Goal: Information Seeking & Learning: Learn about a topic

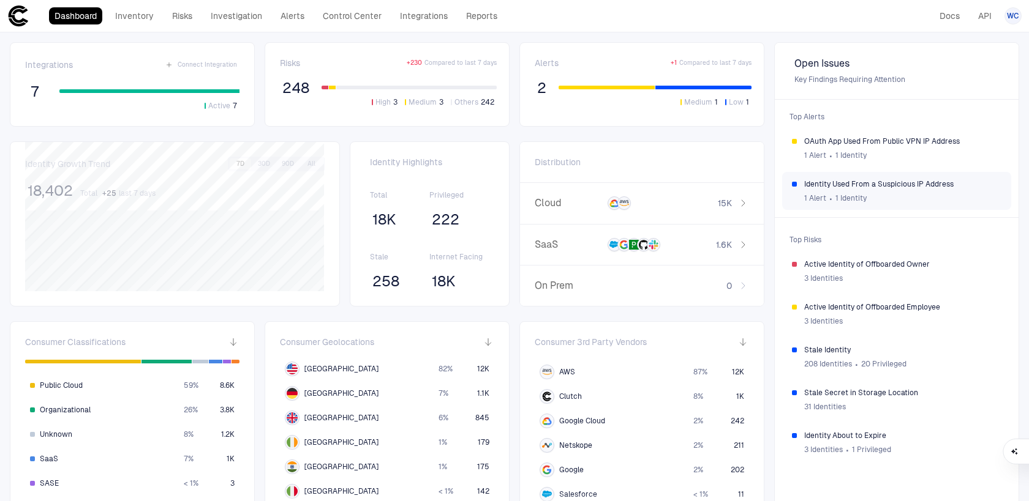
click at [855, 196] on span "1 Identity" at bounding box center [850, 198] width 31 height 10
click at [577, 197] on div "Cloud 15K" at bounding box center [642, 204] width 244 height 42
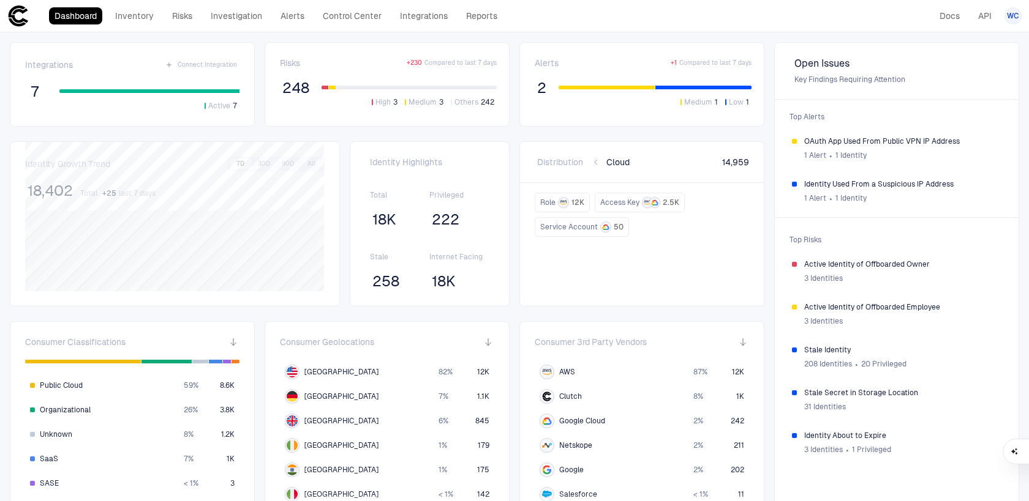
click at [598, 165] on icon "button" at bounding box center [595, 162] width 7 height 7
click at [571, 255] on div "SaaS 1.6K" at bounding box center [642, 246] width 244 height 42
click at [294, 69] on div "Risks + 230 Compared to last 7 days 248 High 3 Medium 3 Others 242" at bounding box center [388, 85] width 217 height 54
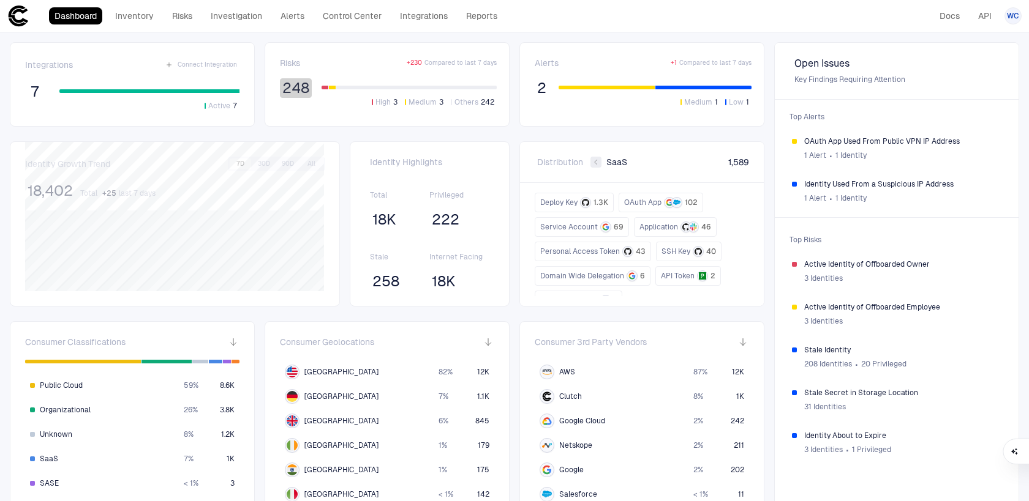
click at [296, 83] on span "248" at bounding box center [295, 88] width 27 height 18
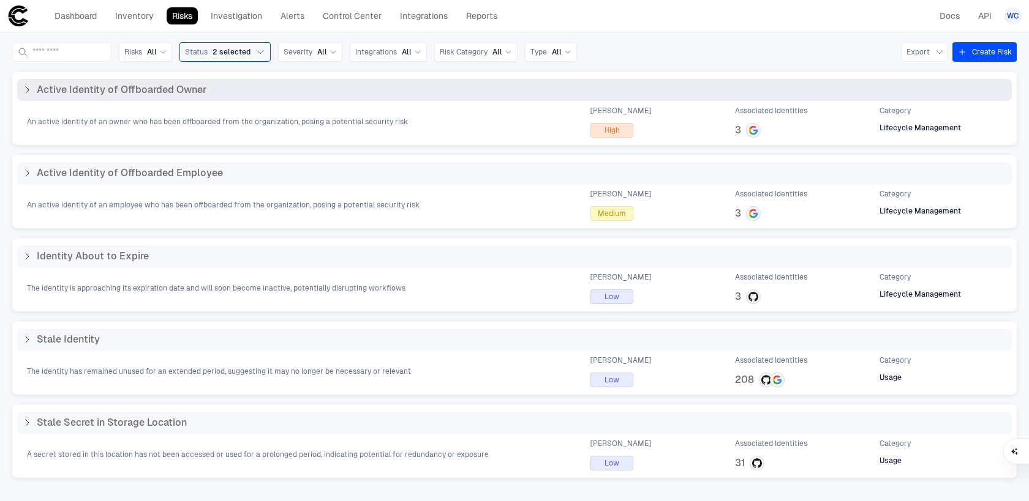
click at [223, 84] on div "Active Identity of Offboarded Owner" at bounding box center [514, 90] width 984 height 12
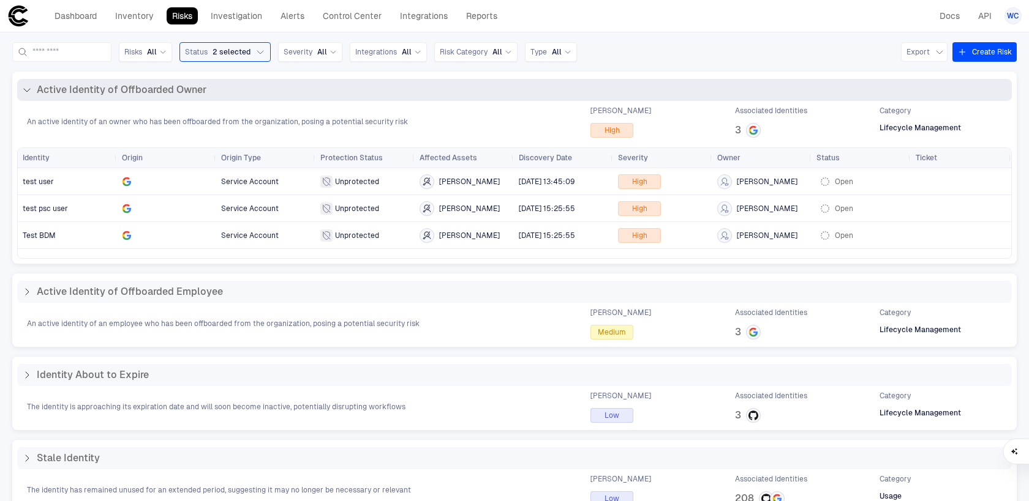
click at [228, 84] on div "Active Identity of Offboarded Owner" at bounding box center [514, 90] width 984 height 12
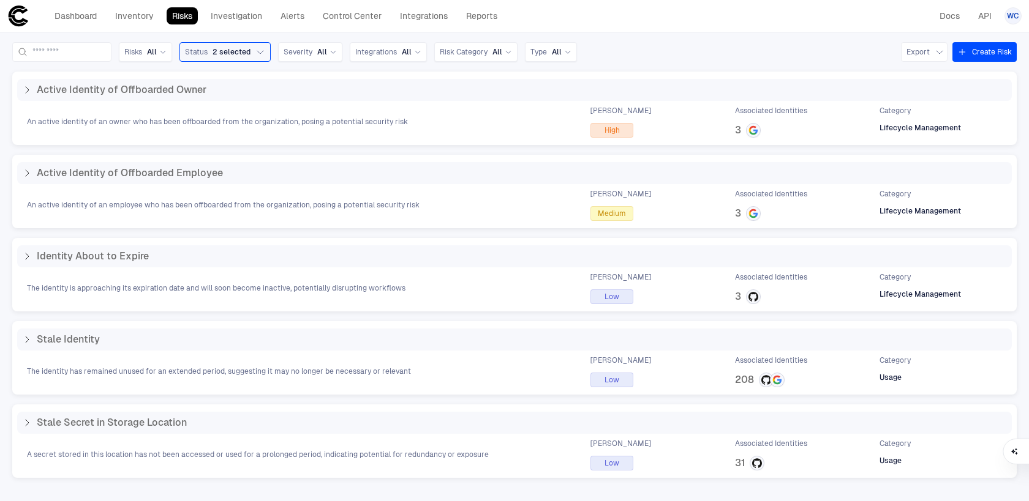
click at [204, 160] on div "Active Identity of Offboarded Employee An active identity of an employee who ha…" at bounding box center [514, 191] width 1004 height 73
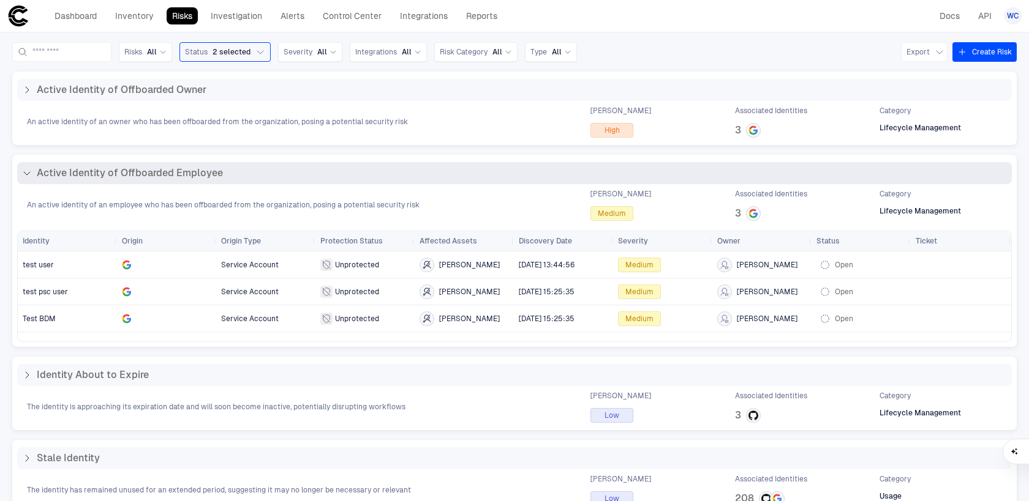
click at [204, 163] on div "Active Identity of Offboarded Employee" at bounding box center [514, 173] width 994 height 22
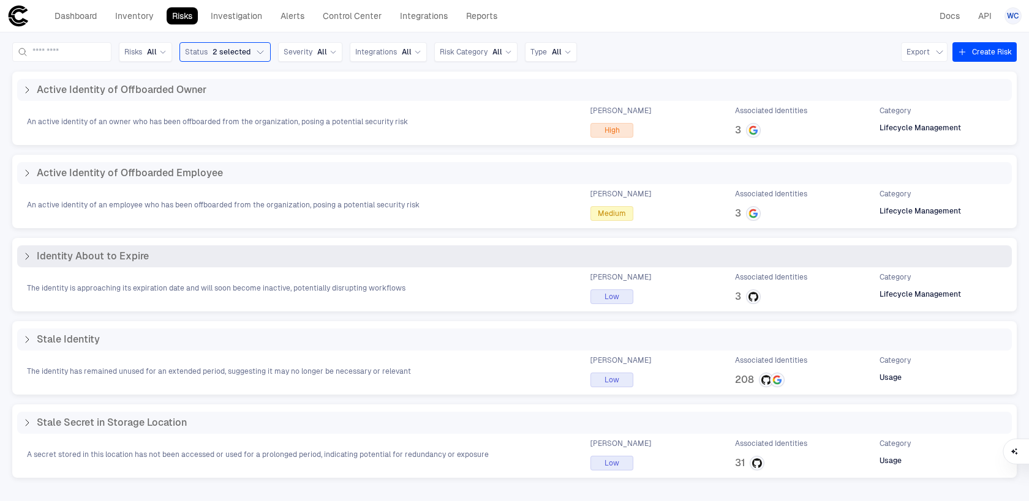
click at [201, 252] on div "Identity About to Expire" at bounding box center [514, 256] width 984 height 12
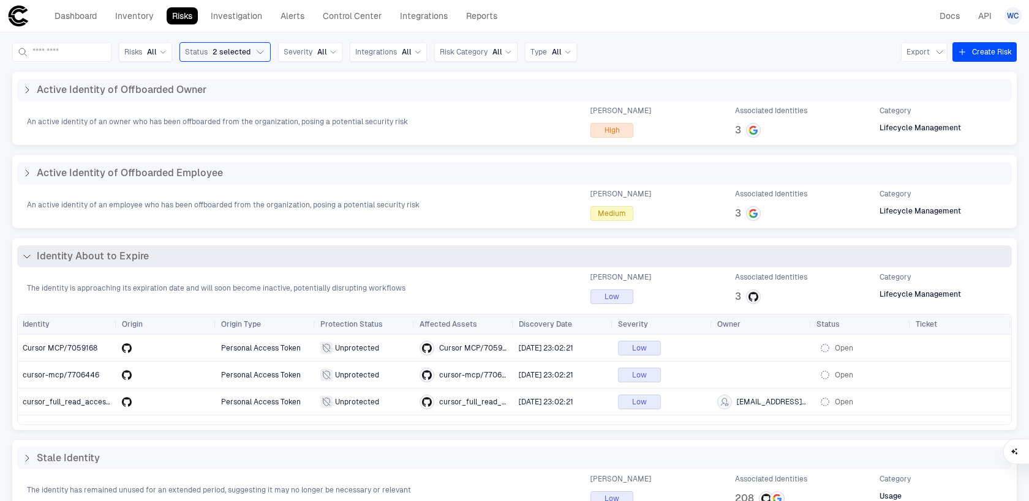
click at [201, 252] on div "Identity About to Expire" at bounding box center [514, 256] width 984 height 12
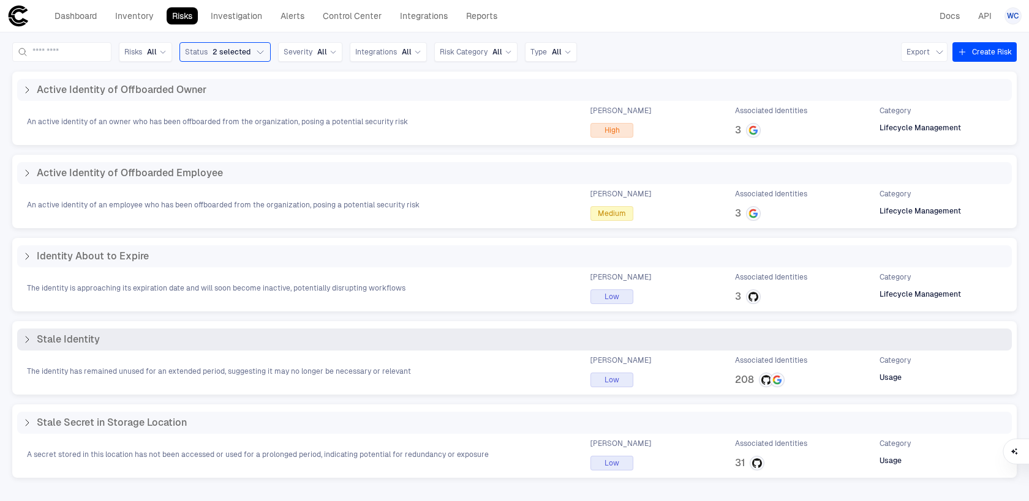
click at [200, 349] on div "Stale Identity" at bounding box center [514, 340] width 994 height 22
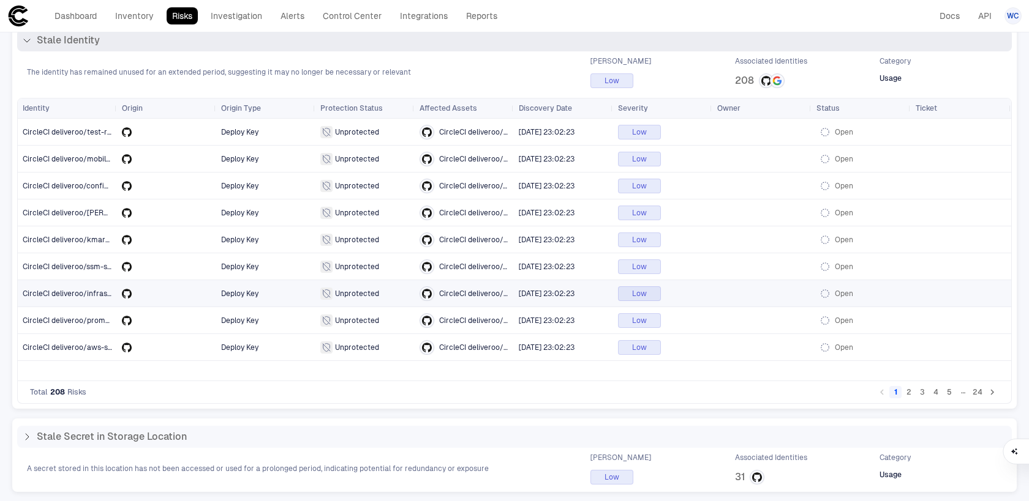
scroll to position [300, 0]
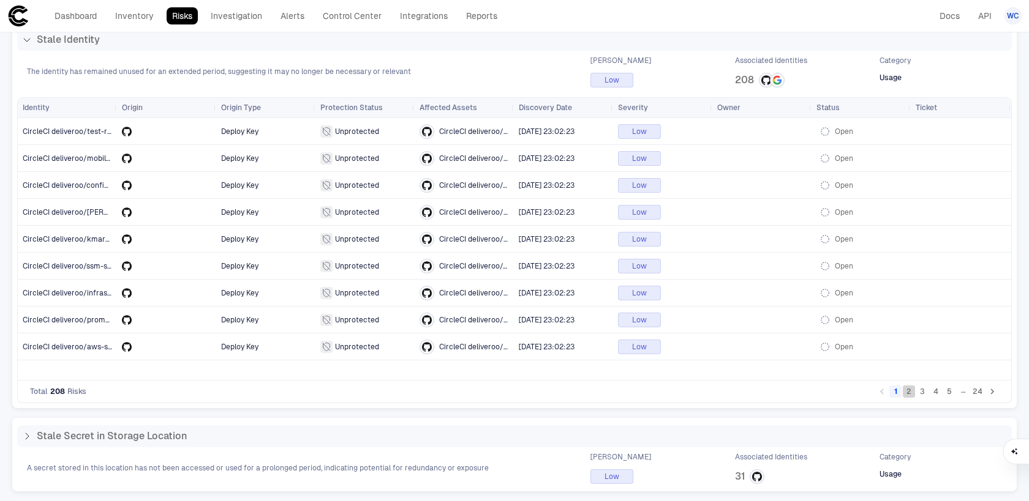
click at [911, 394] on button "2" at bounding box center [908, 392] width 12 height 12
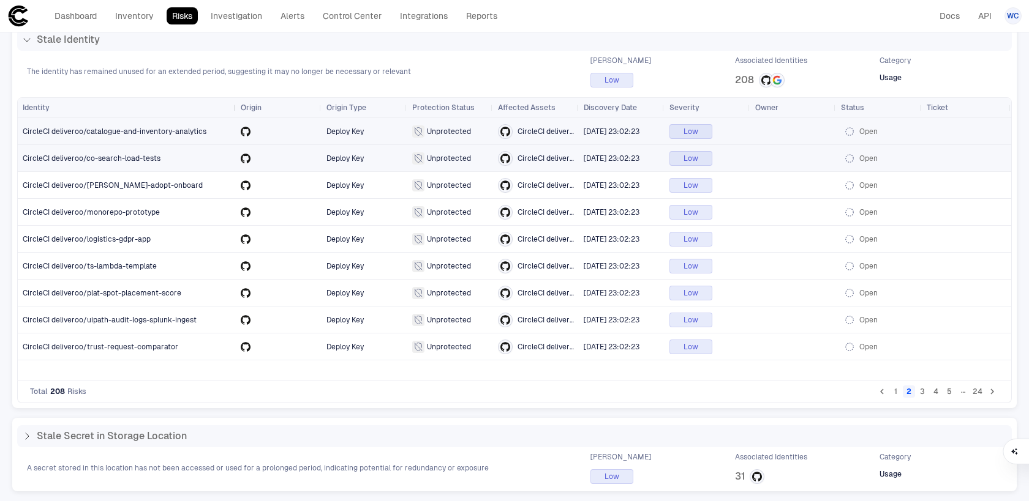
drag, startPoint x: 115, startPoint y: 108, endPoint x: 234, endPoint y: 112, distance: 118.8
click at [234, 112] on div at bounding box center [235, 108] width 5 height 20
click at [937, 392] on button "4" at bounding box center [935, 392] width 12 height 12
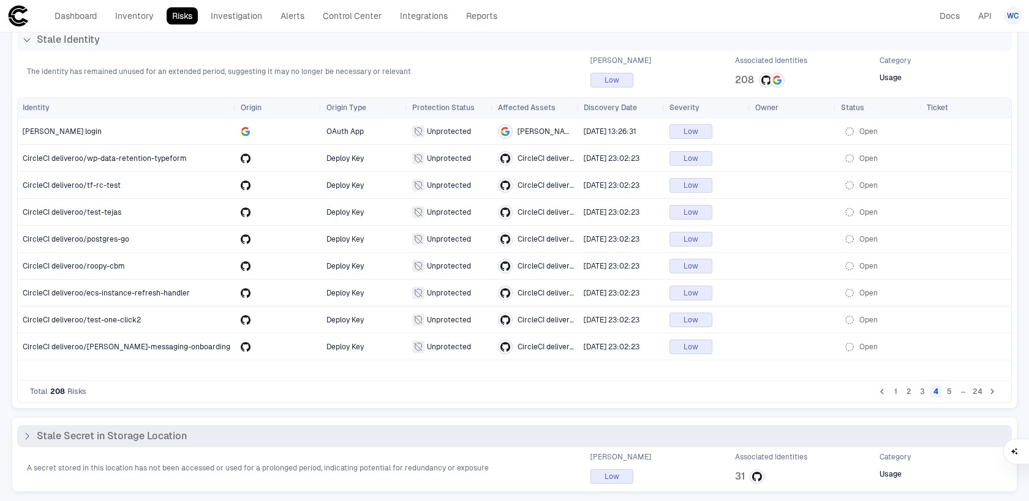
click at [319, 432] on div "Stale Secret in Storage Location" at bounding box center [514, 436] width 984 height 12
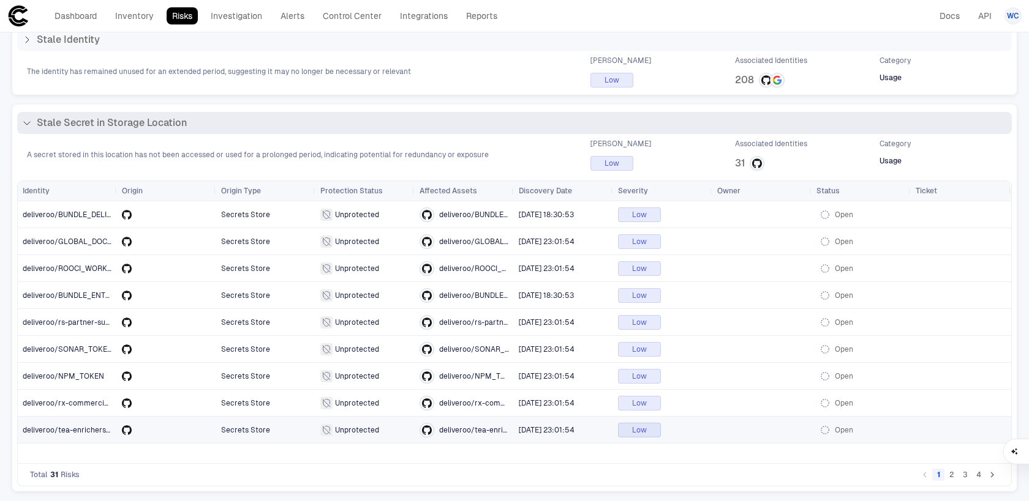
scroll to position [0, 0]
